Goal: Transaction & Acquisition: Purchase product/service

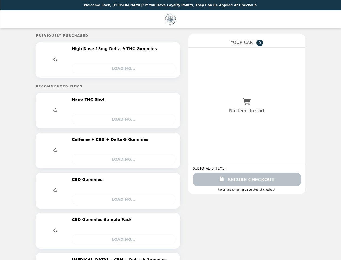
select select "**********"
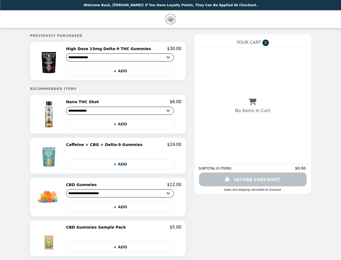
click at [60, 62] on img at bounding box center [49, 60] width 31 height 29
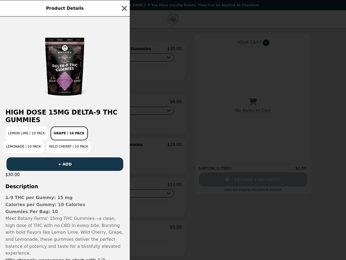
click at [124, 49] on div "Product Details High Dose 15mg Delta-9 THC Gummies Lemon Lime | 10 Pack Grape |…" at bounding box center [173, 130] width 346 height 260
click at [124, 72] on div at bounding box center [65, 59] width 130 height 87
click at [60, 116] on h2 "High Dose 15mg Delta-9 THC Gummies" at bounding box center [65, 115] width 130 height 15
click at [124, 104] on div "High Dose 15mg Delta-9 THC Gummies Lemon Lime | 10 Pack Grape | 10 Pack Lemonad…" at bounding box center [65, 137] width 130 height 243
click at [124, 126] on div "Product Details High Dose 15mg Delta-9 THC Gummies Lemon Lime | 10 Pack Grape |…" at bounding box center [173, 130] width 346 height 260
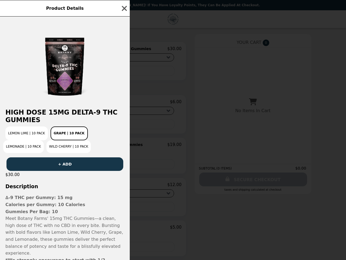
click at [60, 157] on img at bounding box center [49, 155] width 28 height 27
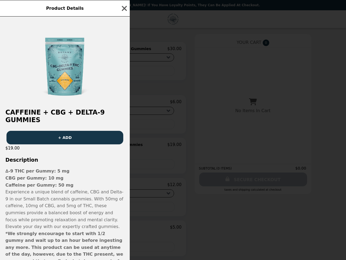
click at [124, 147] on div "Product Details Caffeine + CBG + Delta-9 Gummies + ADD $19.00 Description ∆-9 T…" at bounding box center [173, 130] width 346 height 260
click at [124, 167] on p "∆-9 THC per Gummy: 5 mg" at bounding box center [64, 170] width 119 height 7
click at [60, 199] on p "Experience a unique blend of caffeine, CBG and Delta-9 in our Small Batch canna…" at bounding box center [64, 209] width 119 height 42
